Goal: Transaction & Acquisition: Download file/media

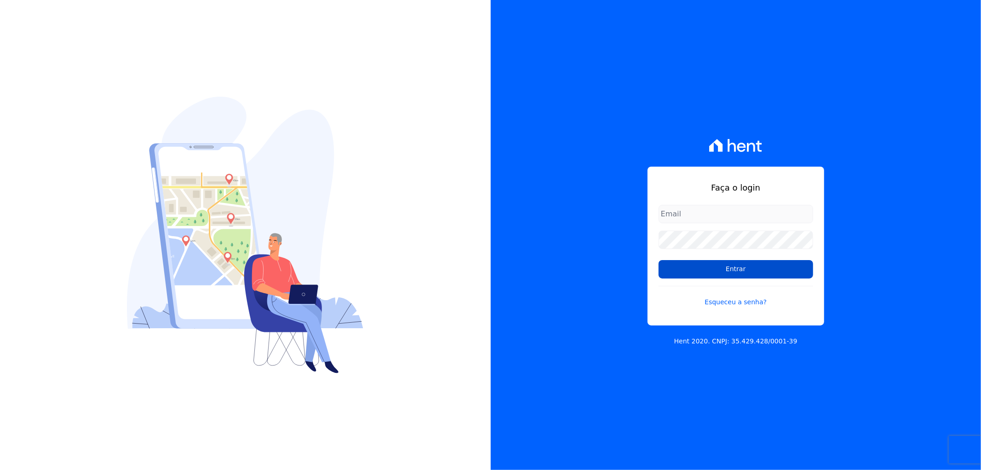
type input "[EMAIL_ADDRESS][DOMAIN_NAME]"
click at [749, 273] on input "Entrar" at bounding box center [736, 269] width 155 height 18
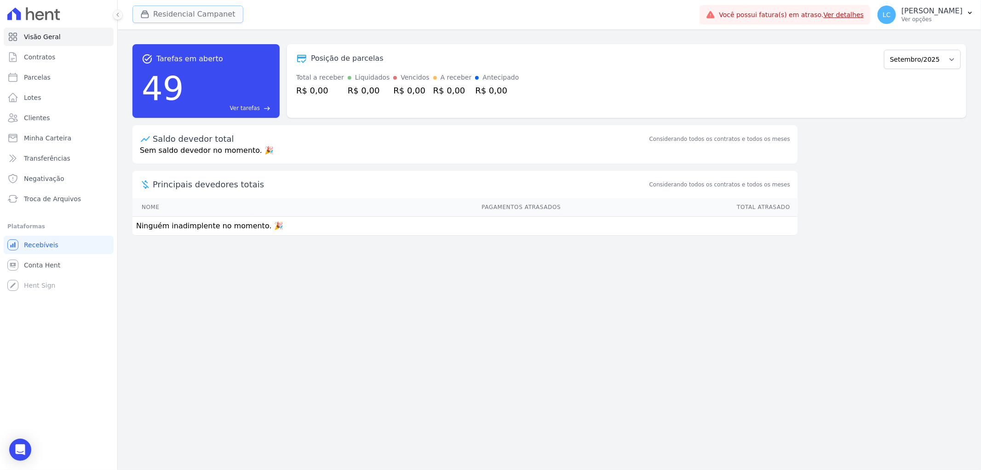
click at [192, 16] on button "Residencial Campanet" at bounding box center [187, 14] width 111 height 17
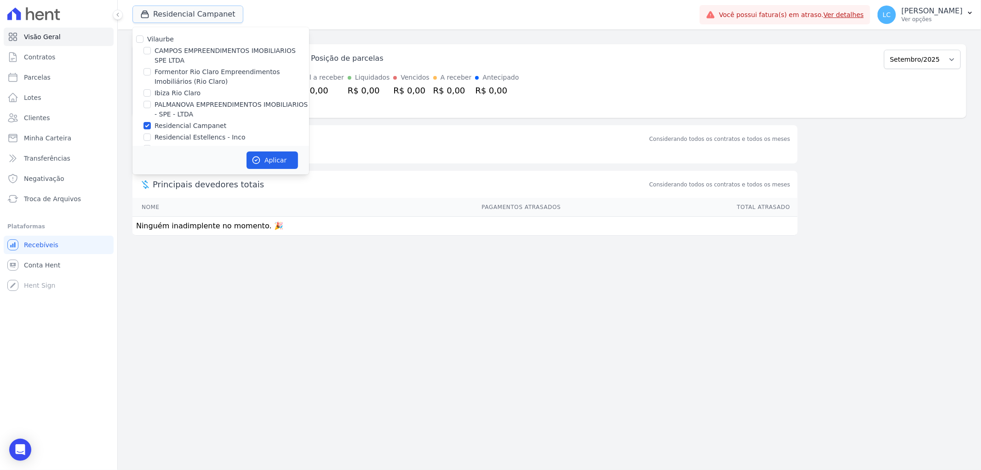
scroll to position [15, 0]
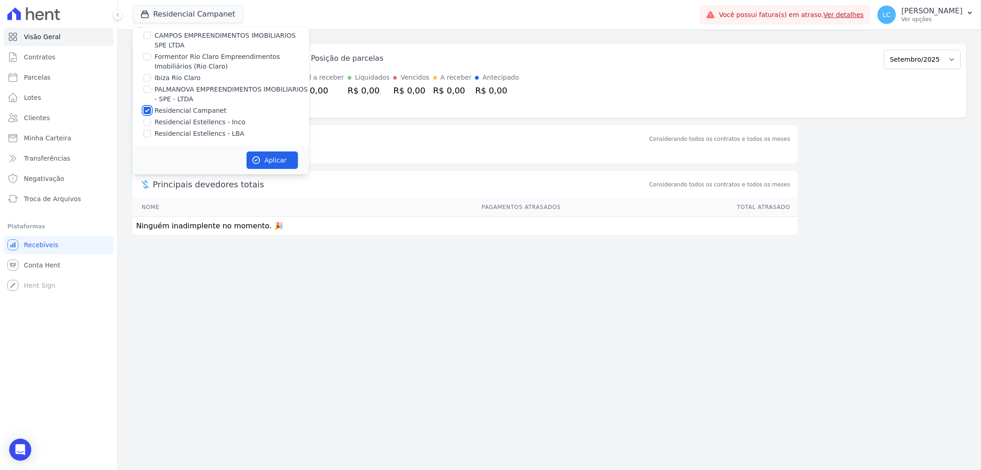
click at [147, 109] on input "Residencial Campanet" at bounding box center [147, 110] width 7 height 7
checkbox input "false"
click at [145, 131] on input "Residencial Estellencs - LBA" at bounding box center [147, 133] width 7 height 7
checkbox input "true"
click at [268, 166] on button "Aplicar" at bounding box center [273, 159] width 52 height 17
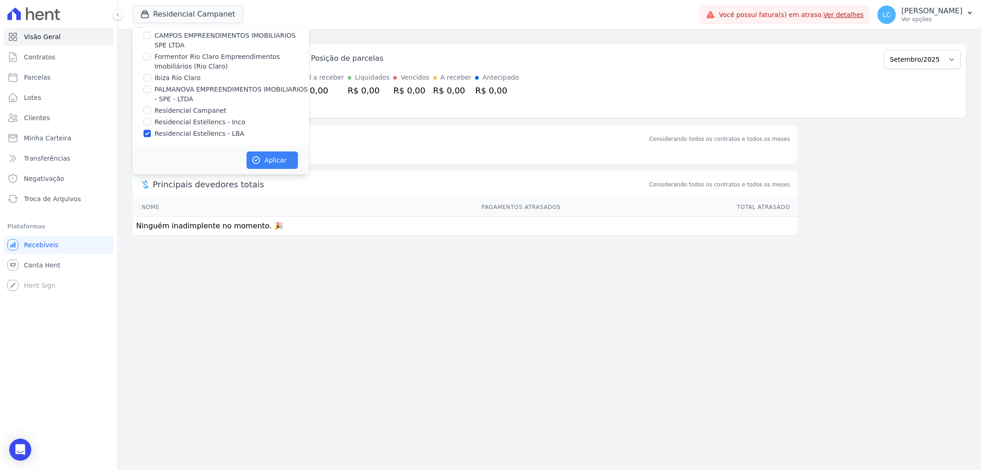
scroll to position [13, 0]
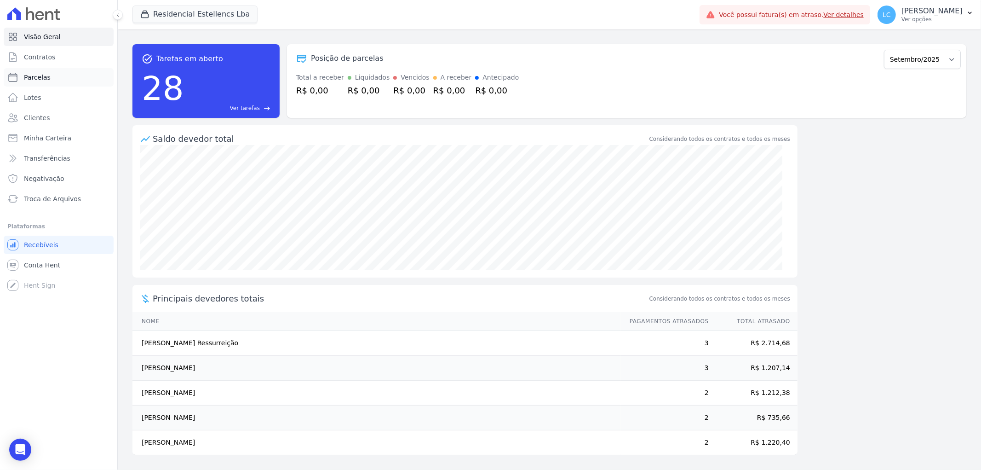
click at [38, 75] on span "Parcelas" at bounding box center [37, 77] width 27 height 9
select select
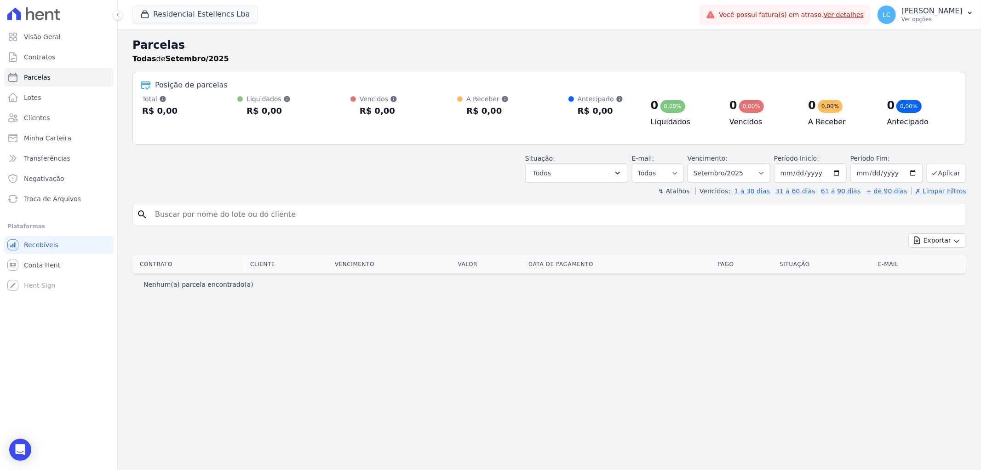
click at [274, 218] on input "search" at bounding box center [556, 214] width 813 height 18
paste input "Rita Chaves de Brito"
type input "Rita Chaves de Brito"
select select
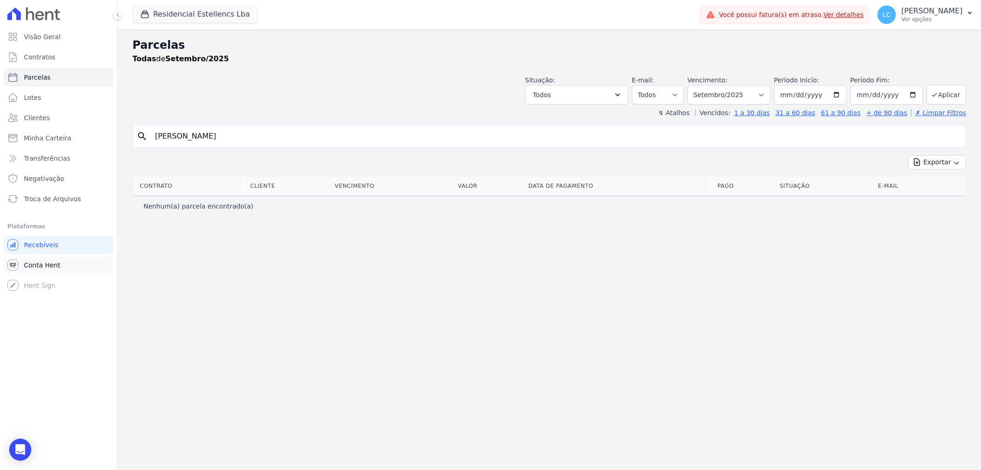
click at [64, 267] on link "Conta Hent" at bounding box center [59, 265] width 110 height 18
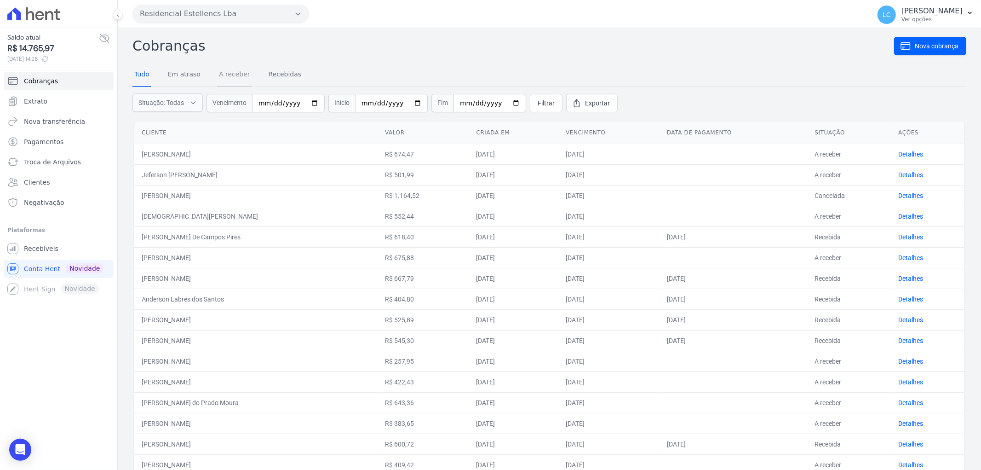
click at [236, 77] on link "A receber" at bounding box center [234, 75] width 35 height 24
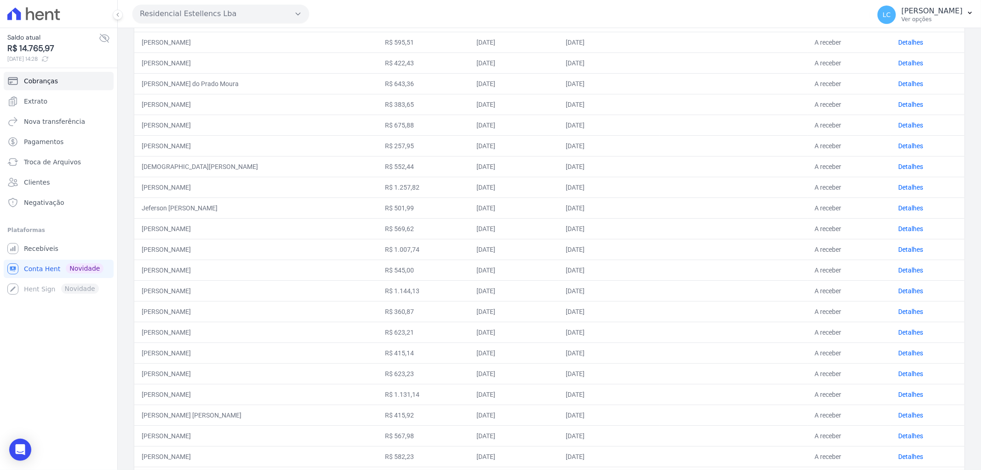
scroll to position [204, 0]
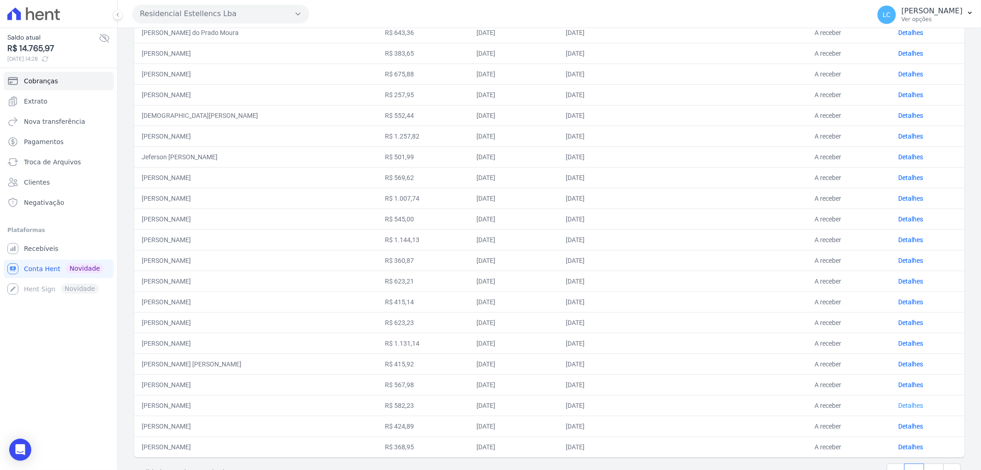
click at [898, 404] on link "Detalhes" at bounding box center [910, 405] width 25 height 7
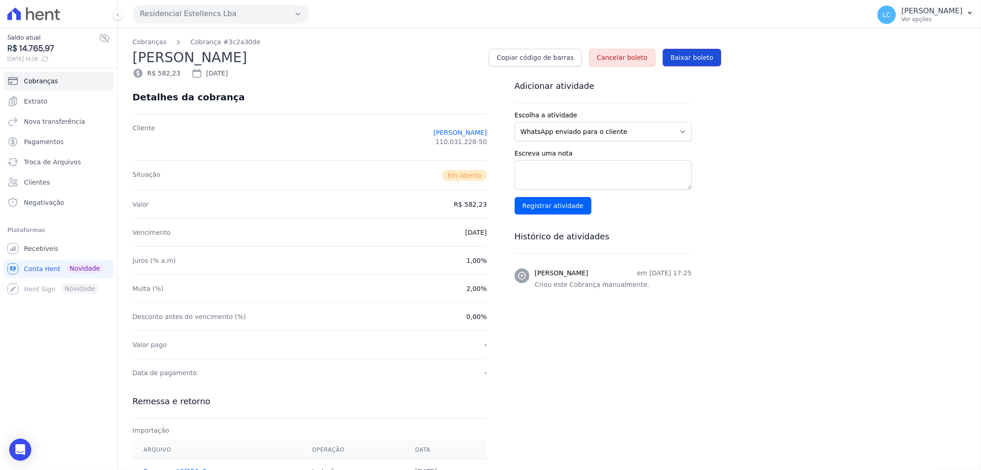
click at [700, 54] on span "Baixar boleto" at bounding box center [692, 57] width 43 height 9
